Goal: Transaction & Acquisition: Purchase product/service

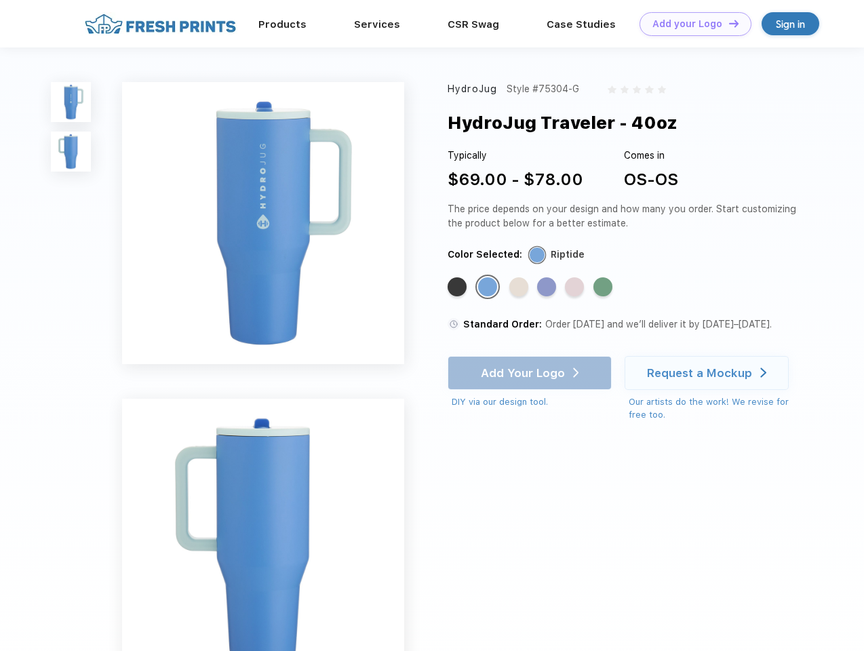
click at [691, 24] on link "Add your Logo Design Tool" at bounding box center [696, 24] width 112 height 24
click at [0, 0] on div "Design Tool" at bounding box center [0, 0] width 0 height 0
click at [728, 23] on link "Add your Logo Design Tool" at bounding box center [696, 24] width 112 height 24
click at [71, 102] on img at bounding box center [71, 102] width 40 height 40
click at [71, 152] on img at bounding box center [71, 152] width 40 height 40
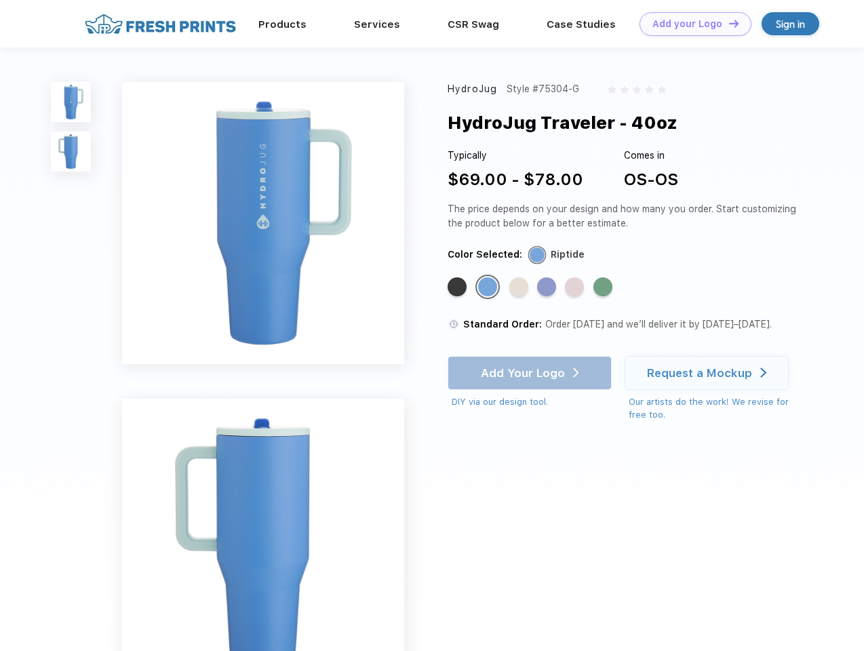
click at [459, 288] on div "Standard Color" at bounding box center [457, 286] width 19 height 19
click at [489, 288] on div "Standard Color" at bounding box center [487, 286] width 19 height 19
click at [520, 288] on div "Standard Color" at bounding box center [518, 286] width 19 height 19
click at [548, 288] on div "Standard Color" at bounding box center [546, 286] width 19 height 19
click at [576, 288] on div "Standard Color" at bounding box center [574, 286] width 19 height 19
